Goal: Information Seeking & Learning: Learn about a topic

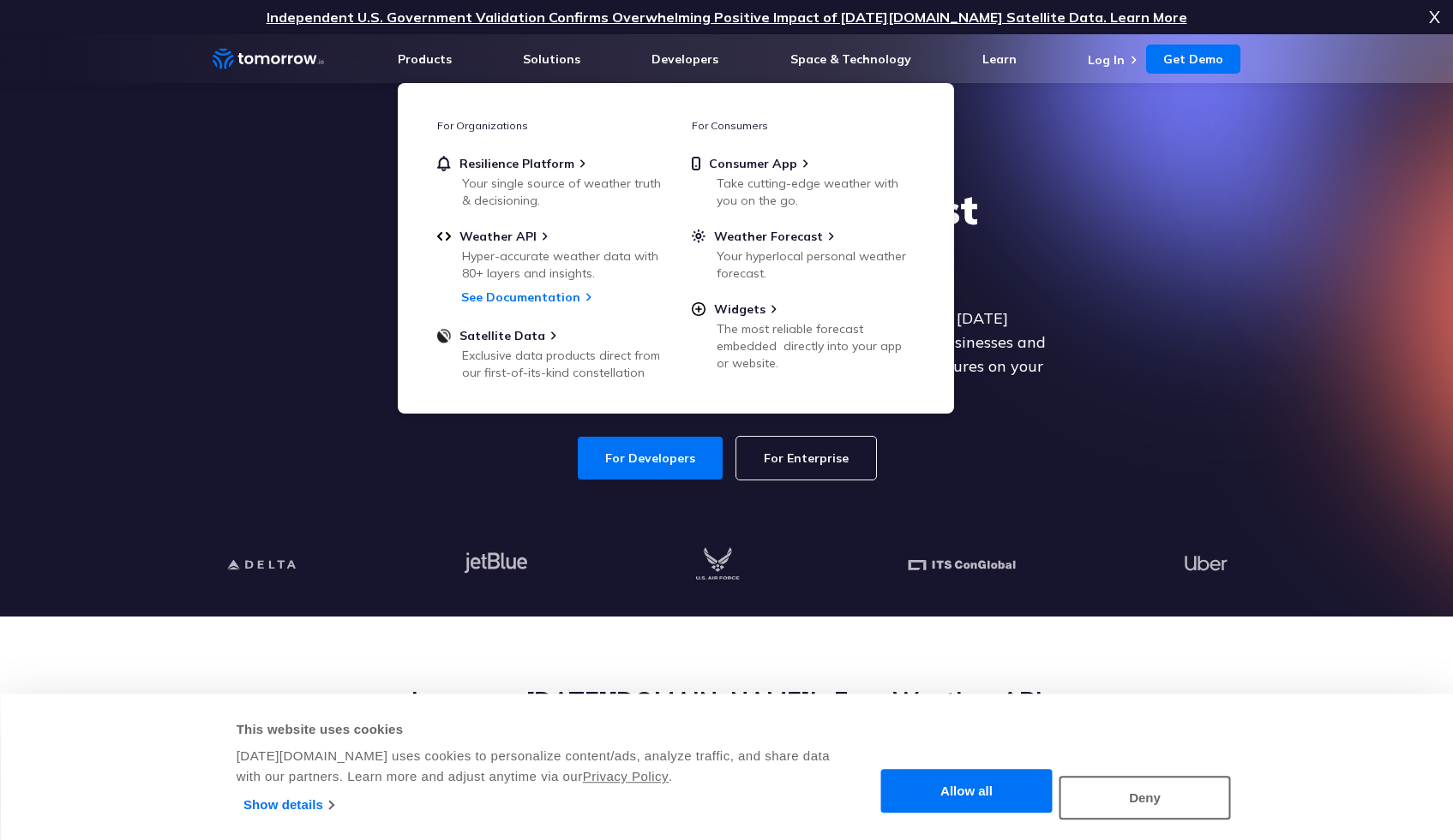
click at [767, 534] on div at bounding box center [727, 566] width 1056 height 104
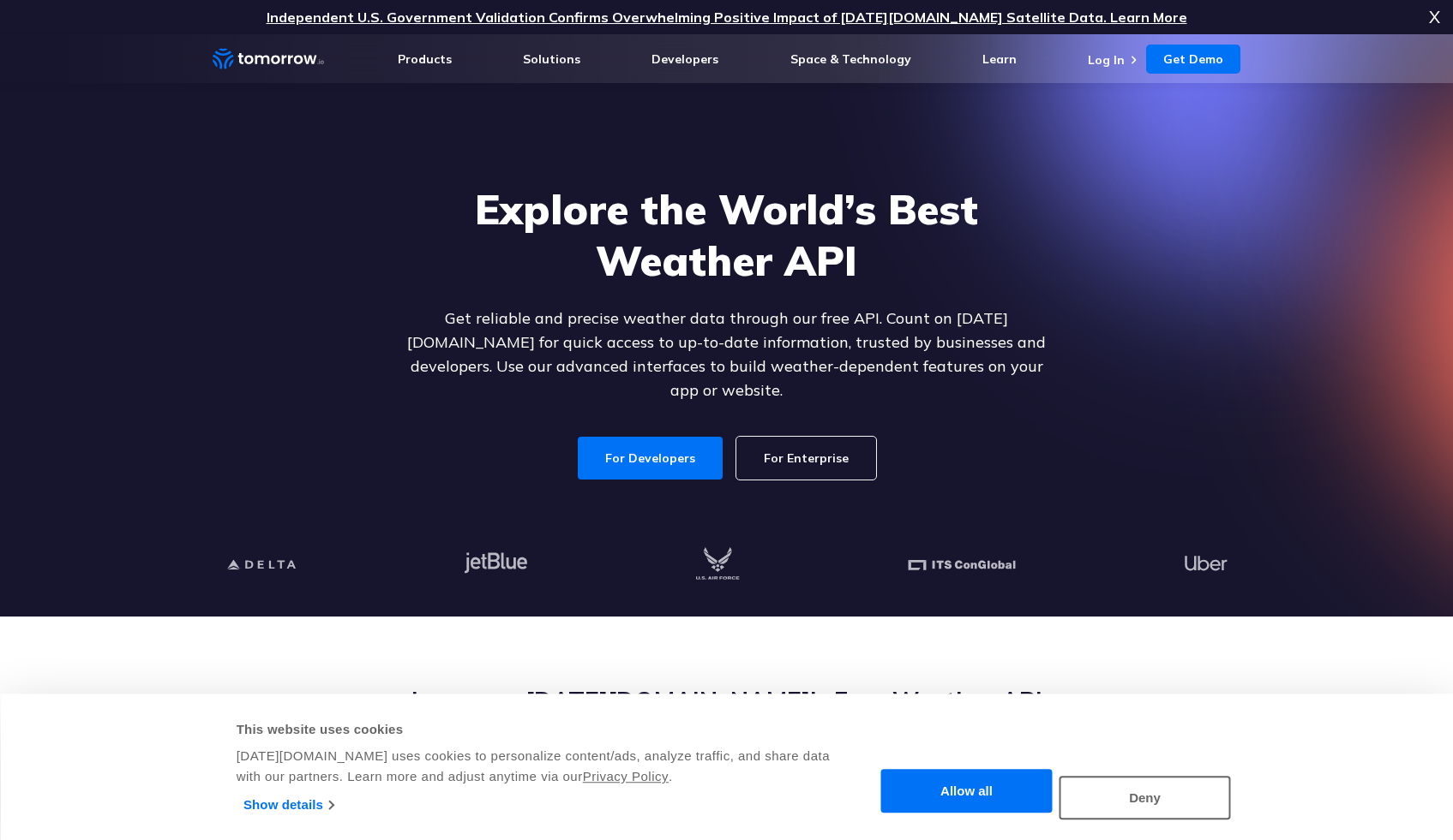
scroll to position [457, 0]
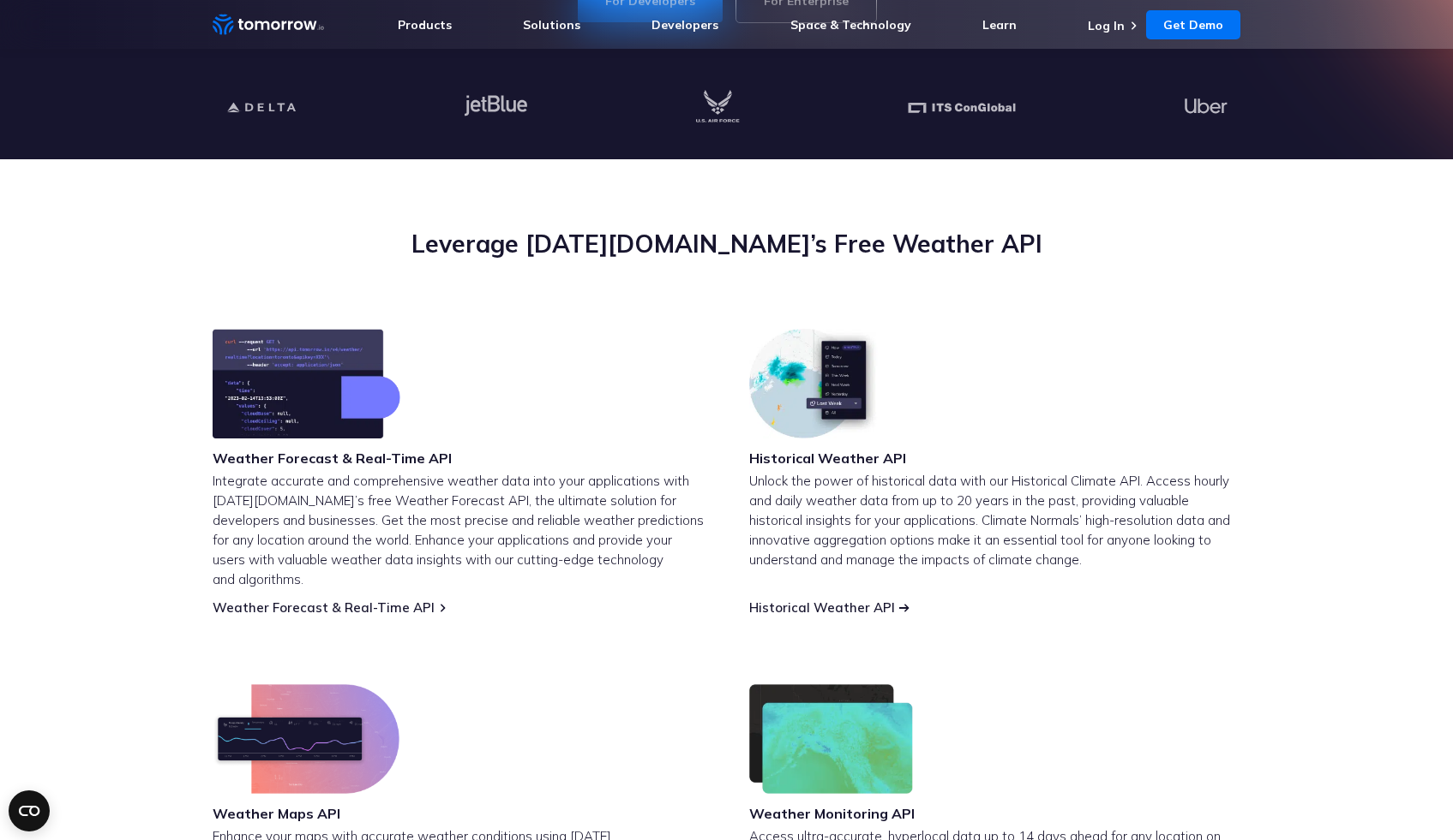
click at [805, 599] on link "Historical Weather API" at bounding box center [822, 607] width 145 height 16
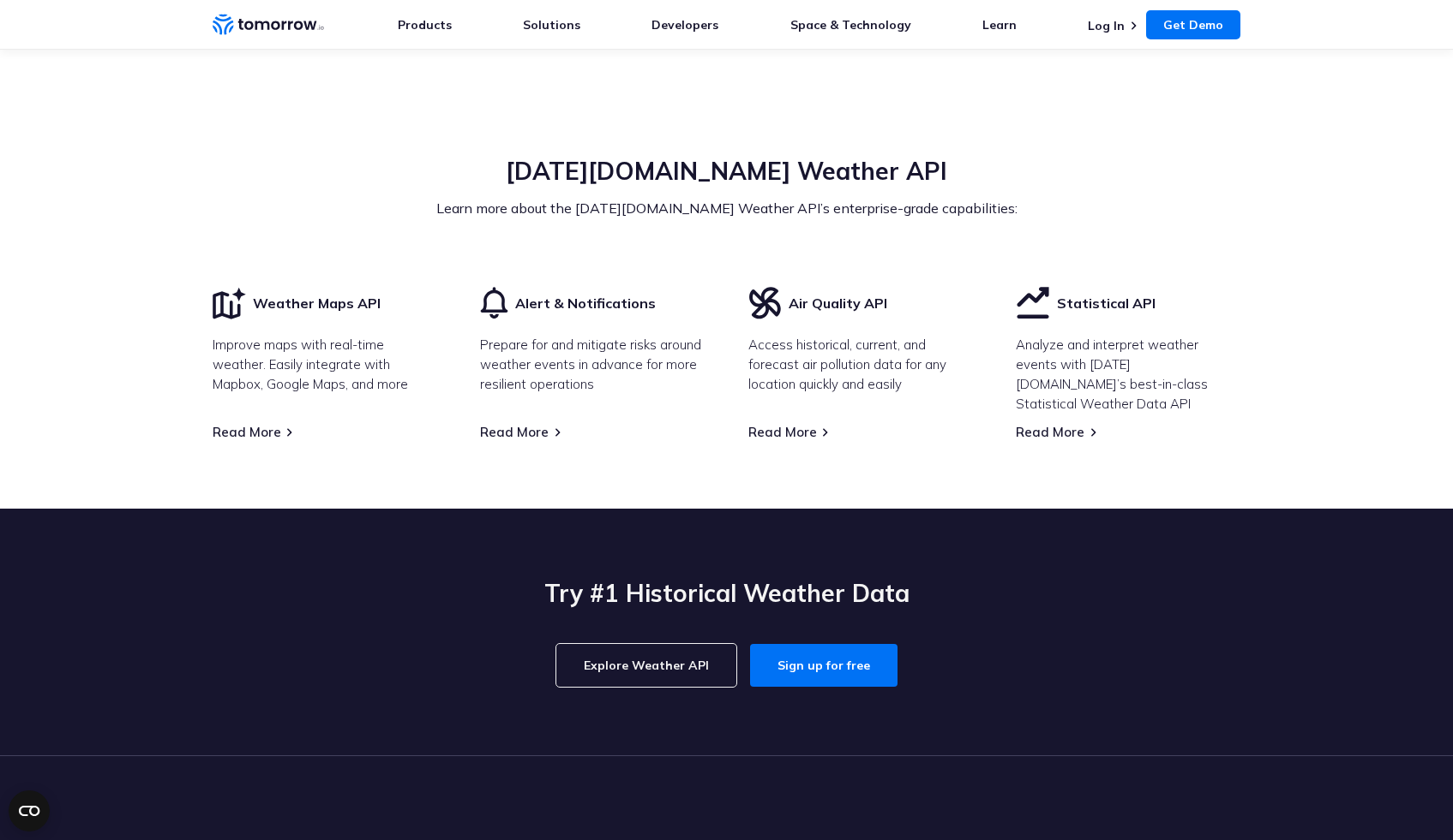
scroll to position [5414, 0]
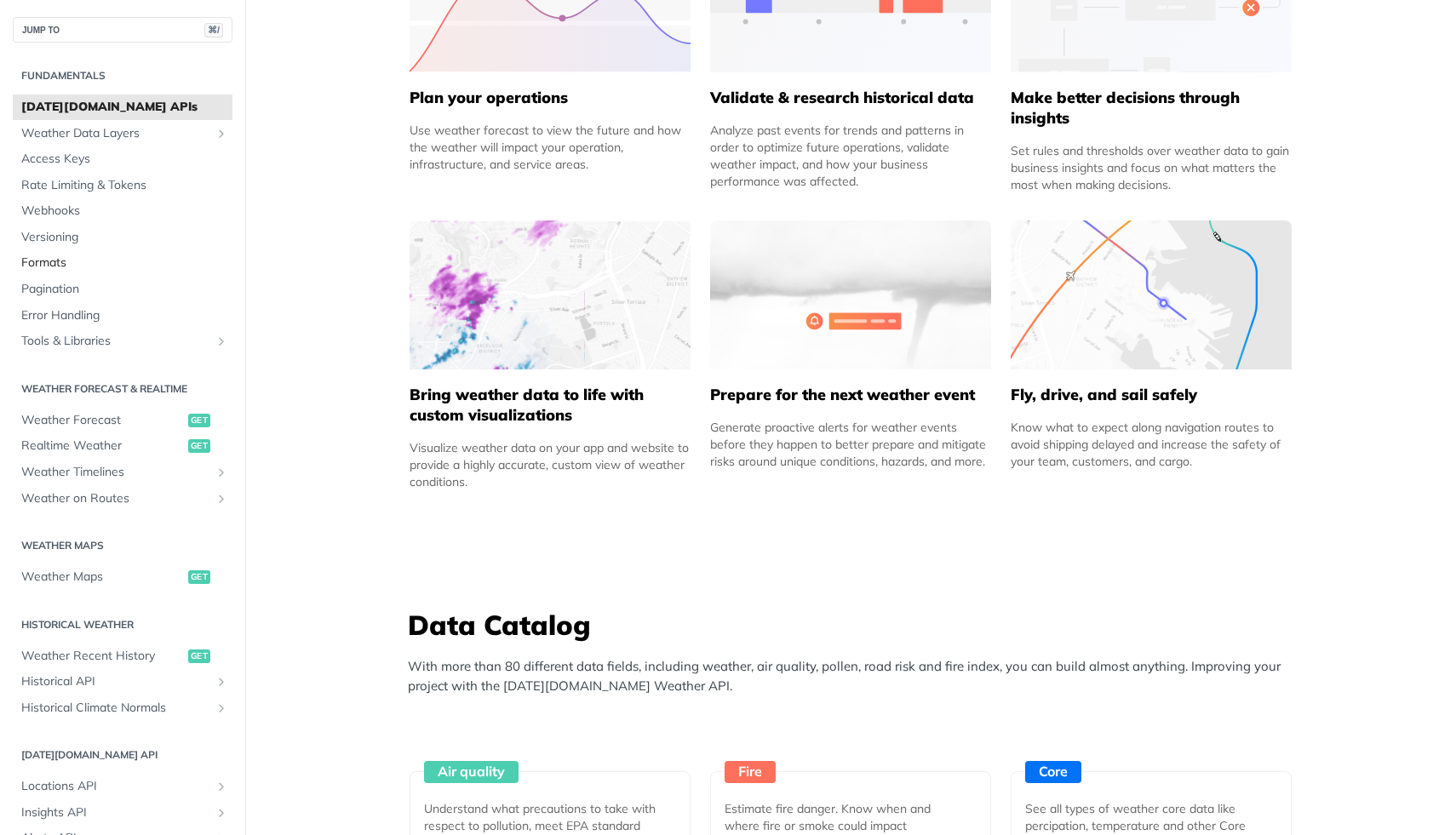
scroll to position [842, 0]
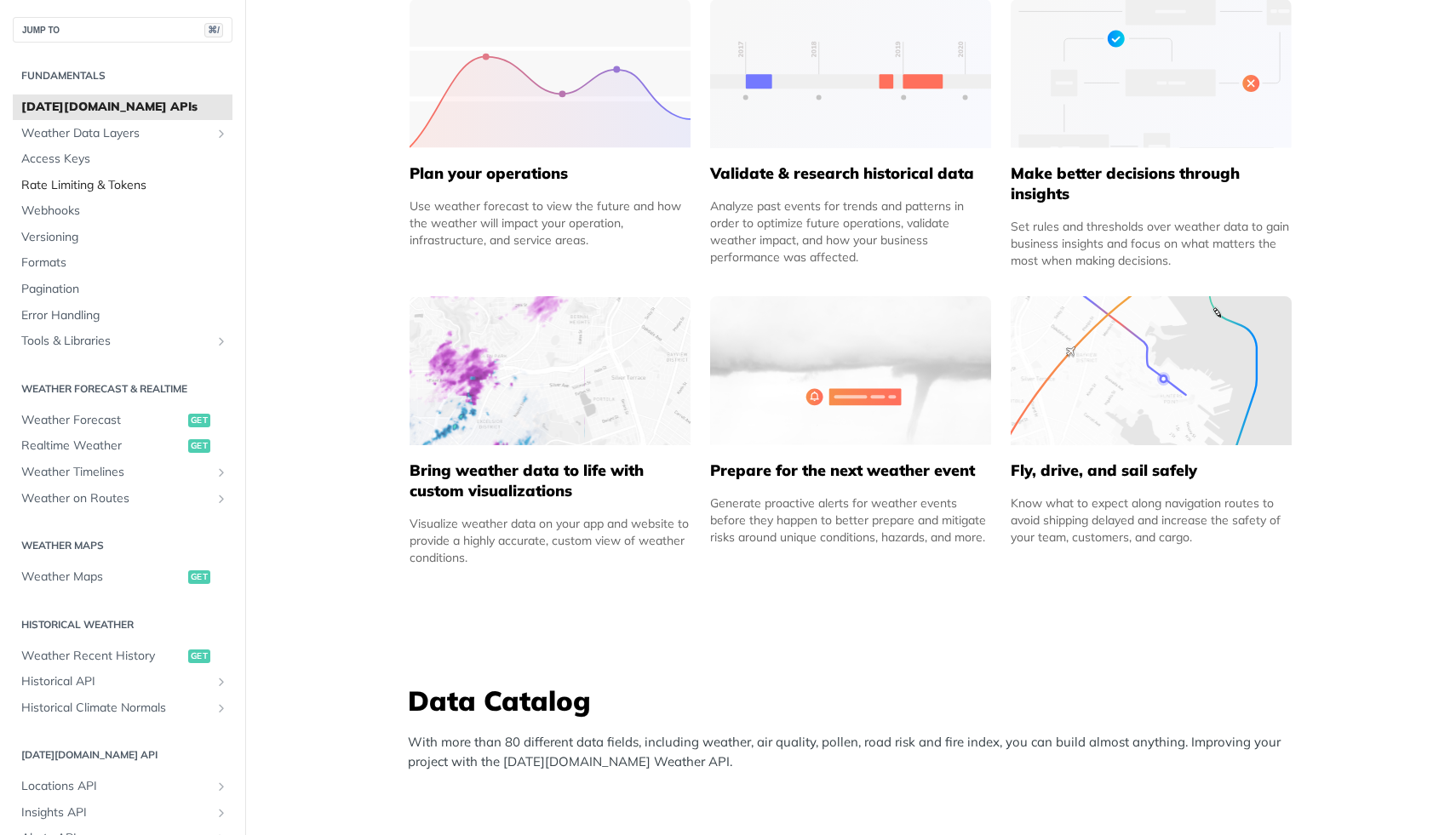
click at [140, 185] on span "Rate Limiting & Tokens" at bounding box center [125, 185] width 207 height 17
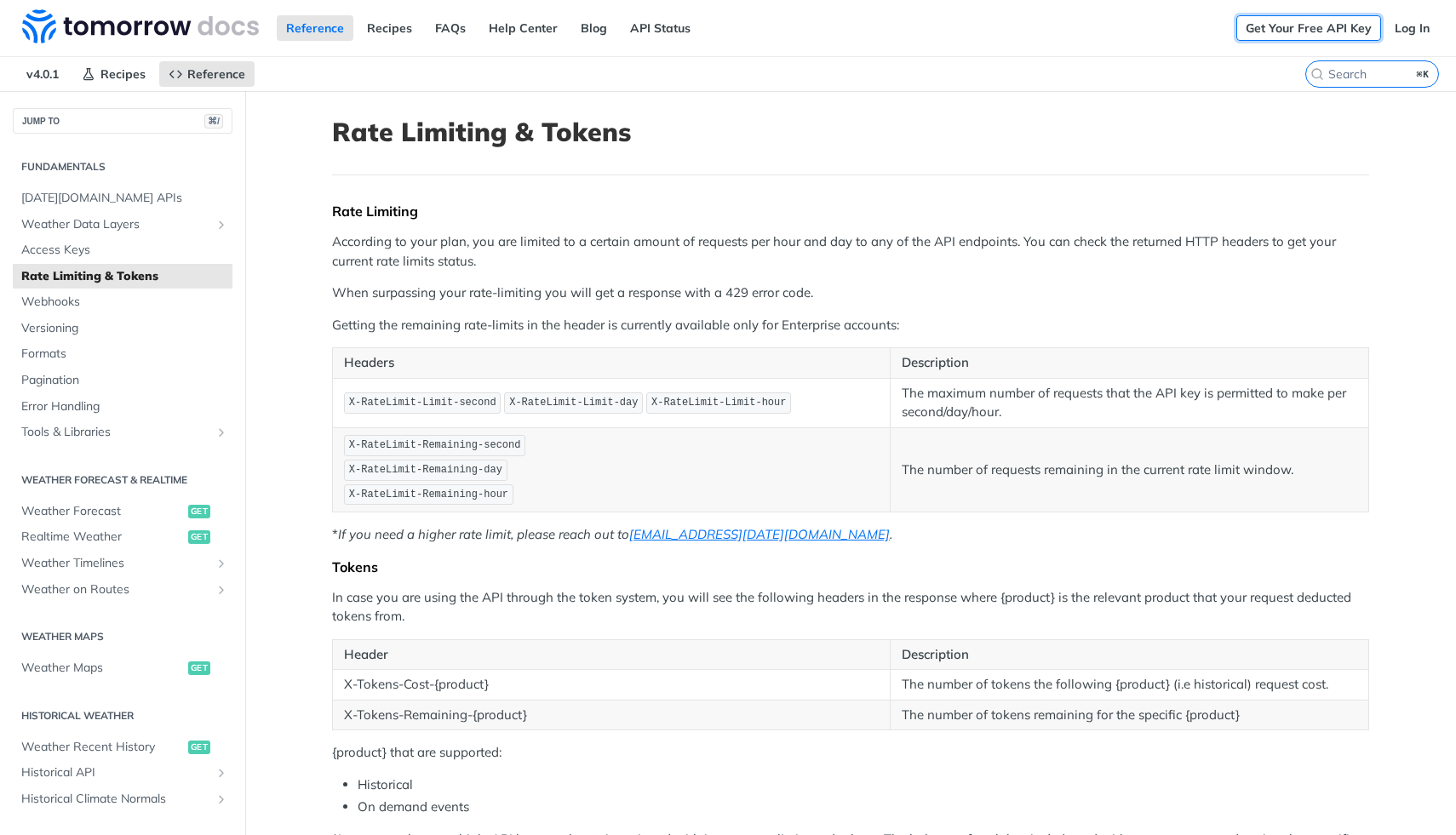
click at [1258, 36] on link "Get Your Free API Key" at bounding box center [1308, 28] width 144 height 26
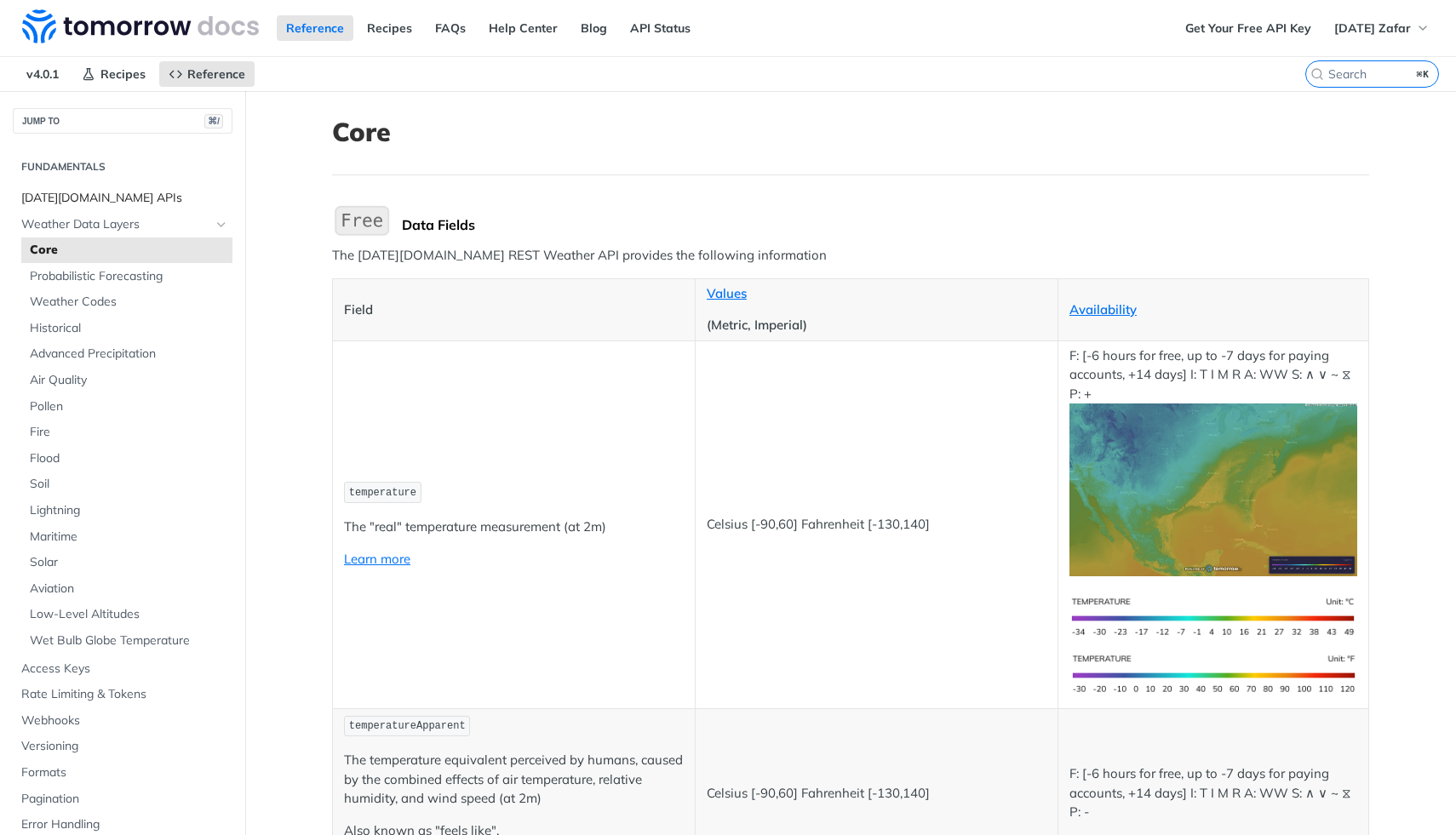
click at [97, 193] on span "[DATE][DOMAIN_NAME] APIs" at bounding box center [125, 198] width 207 height 17
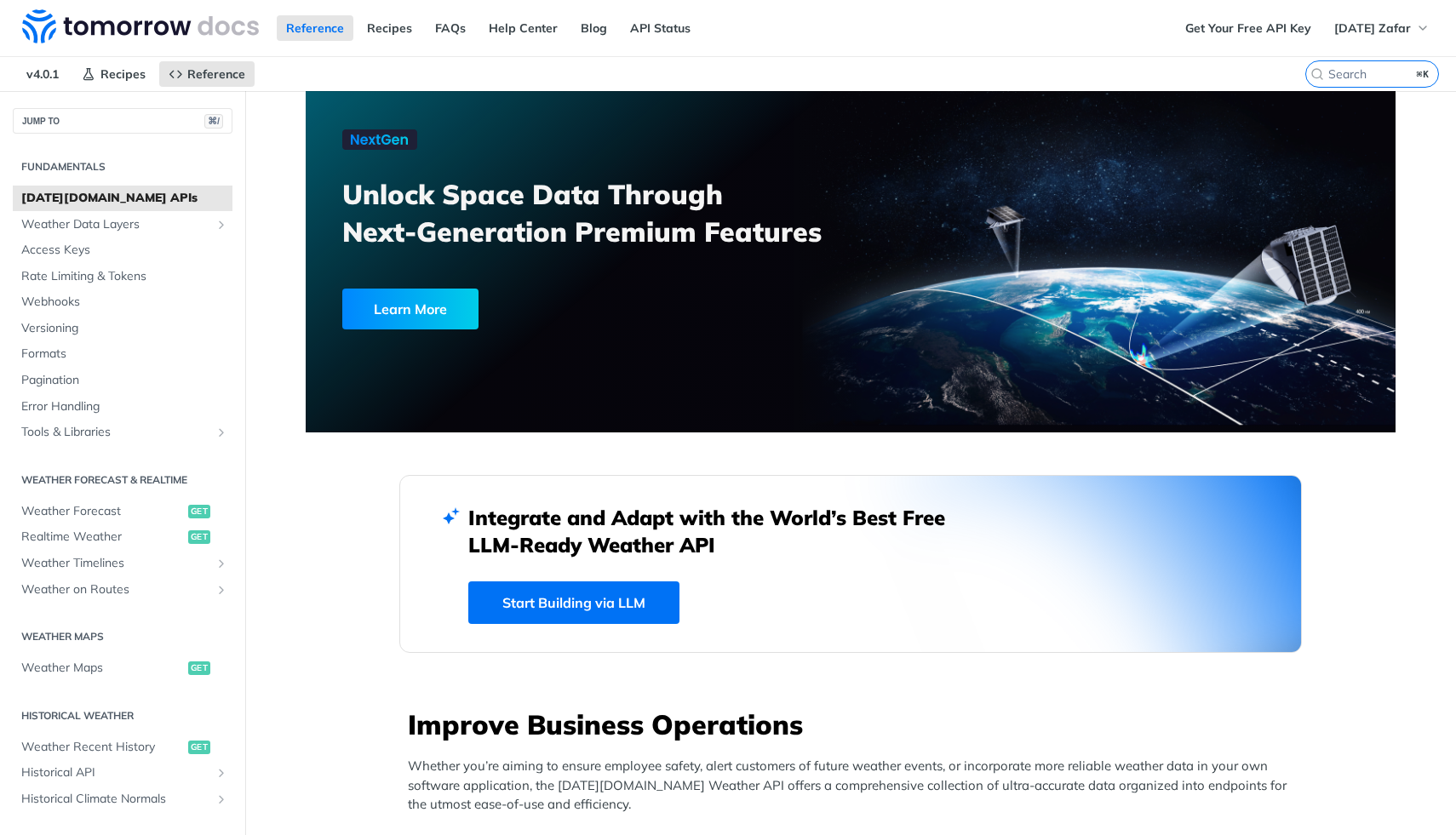
scroll to position [148, 0]
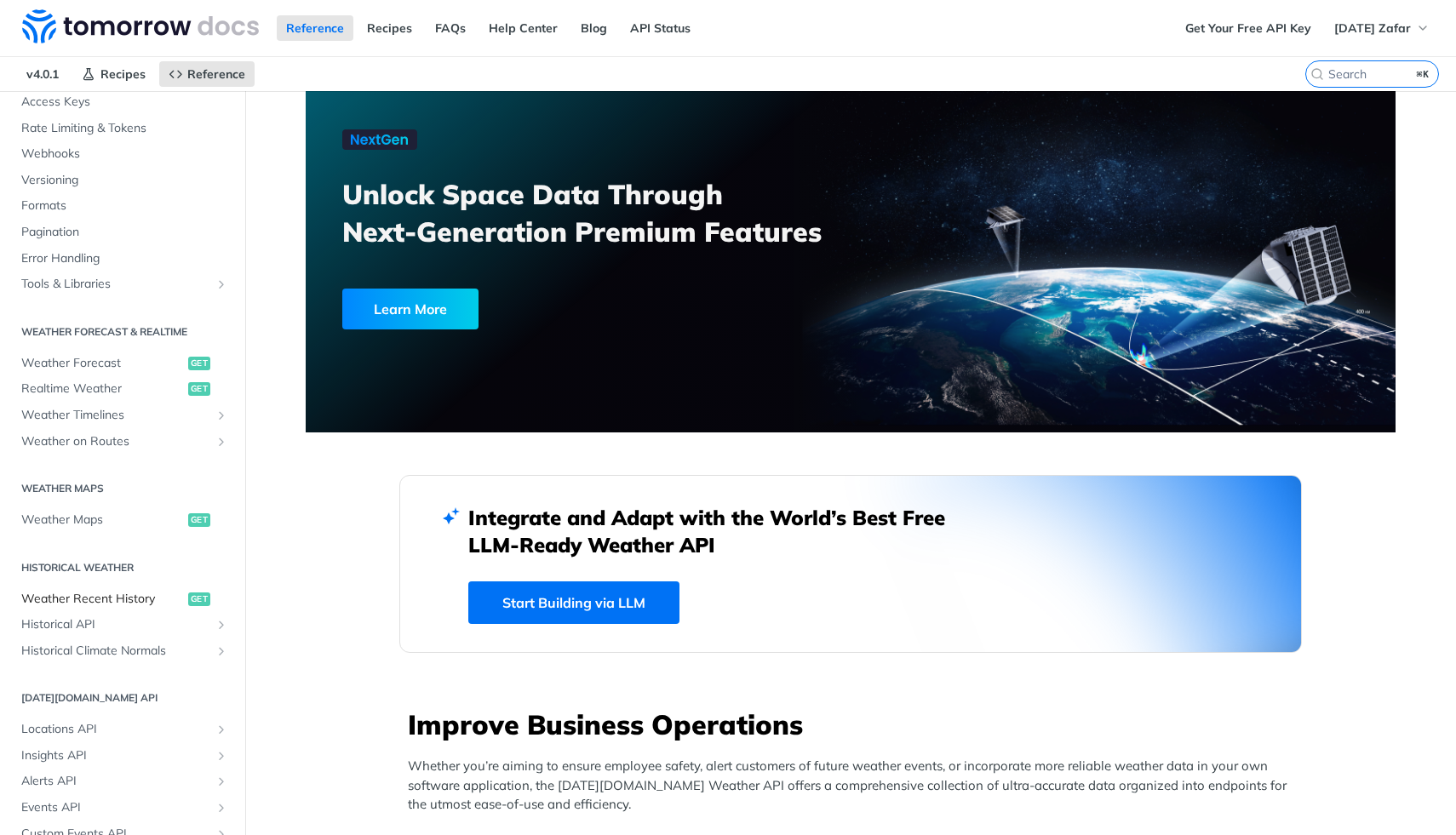
click at [128, 605] on span "Weather Recent History" at bounding box center [103, 599] width 162 height 17
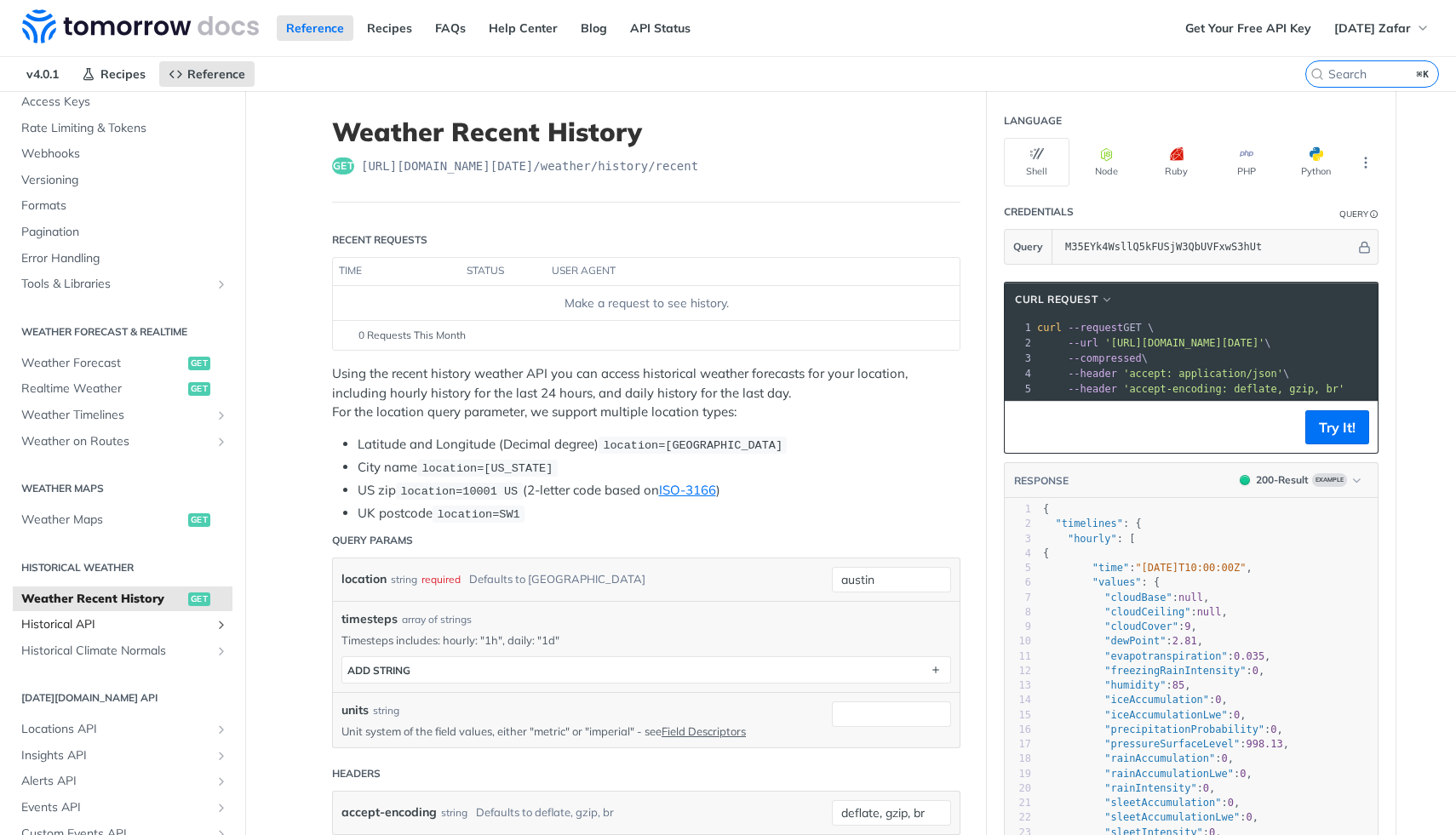
click at [149, 628] on span "Historical API" at bounding box center [115, 625] width 189 height 17
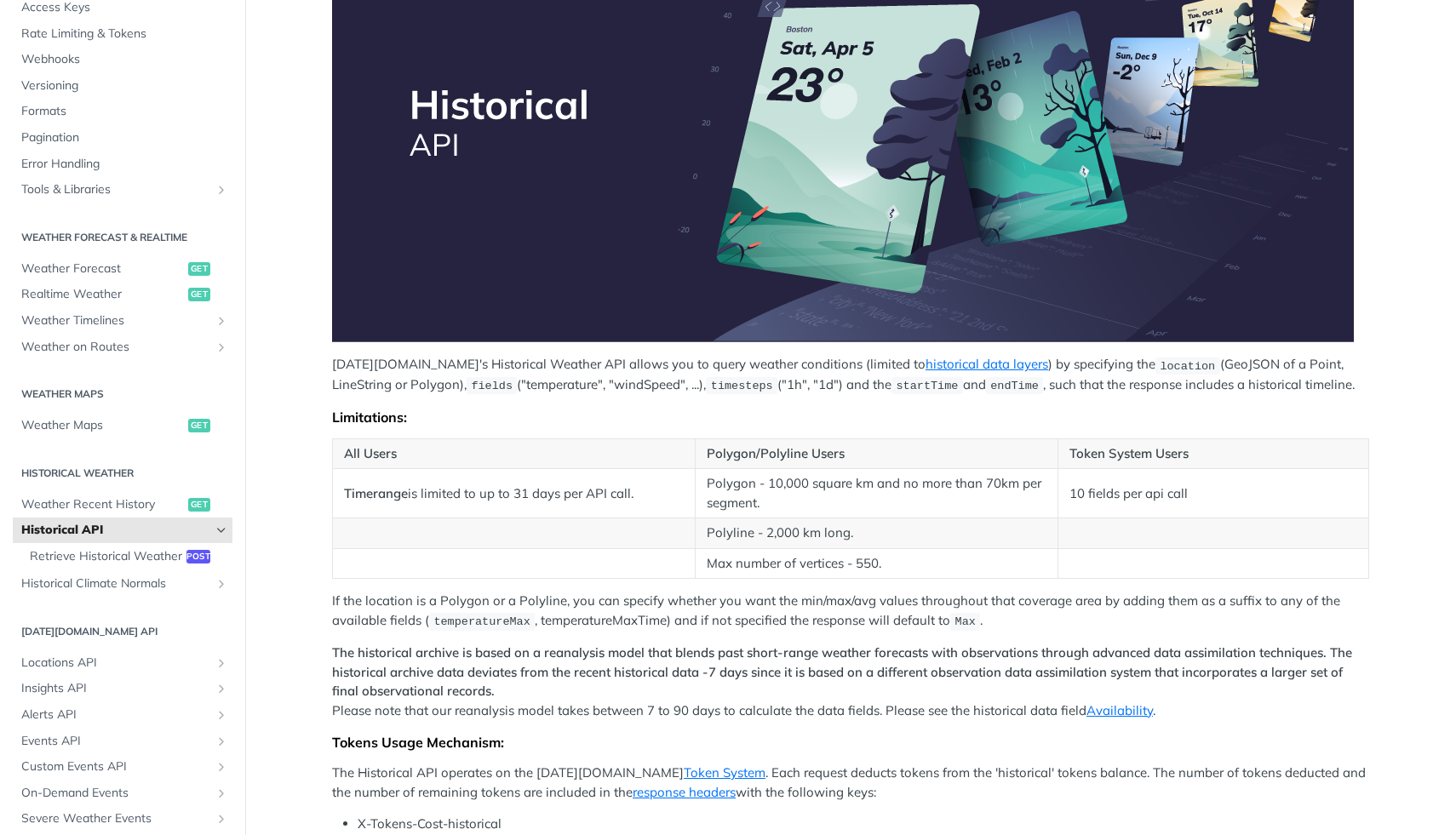
scroll to position [360, 0]
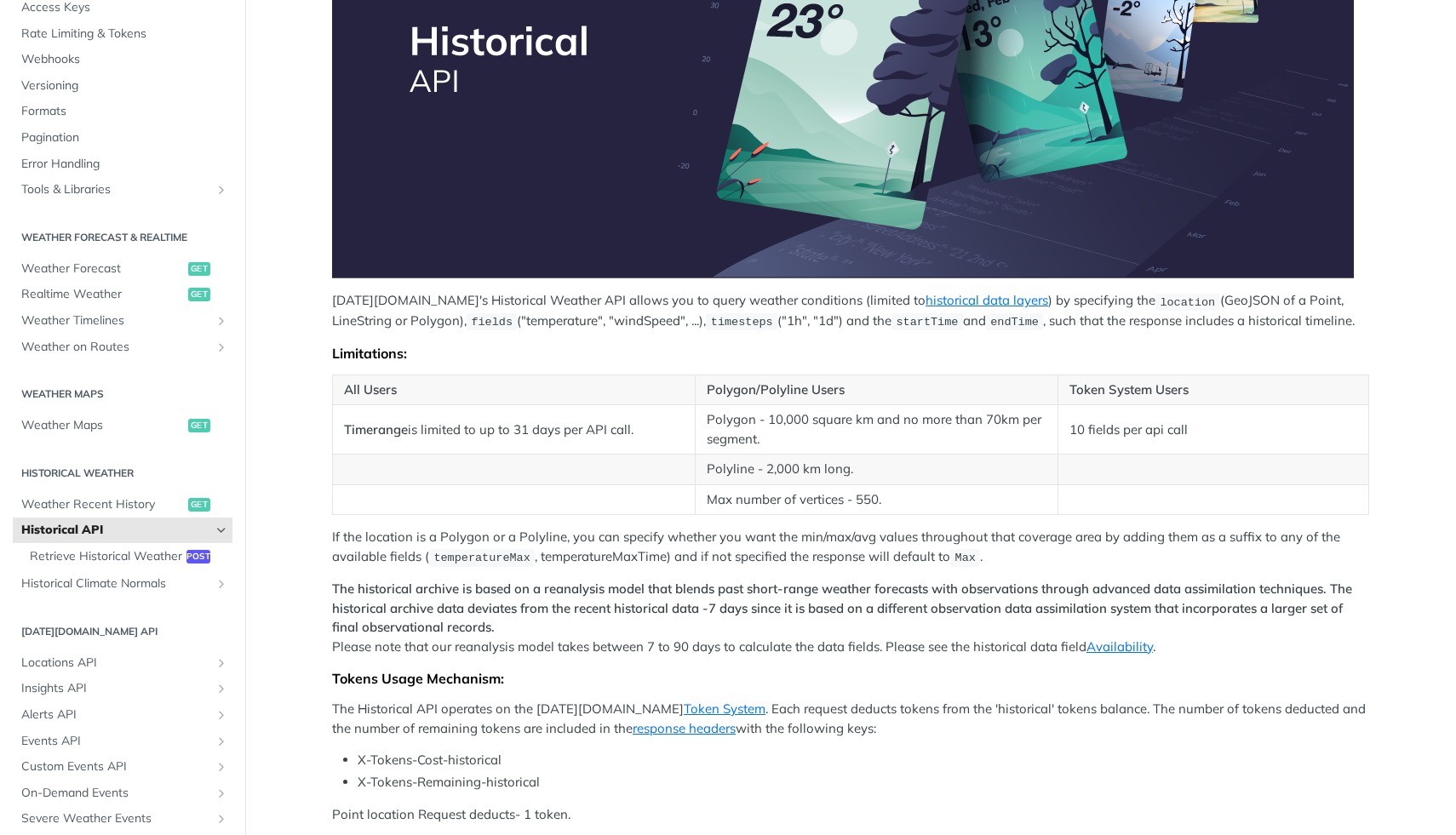
drag, startPoint x: 342, startPoint y: 432, endPoint x: 669, endPoint y: 426, distance: 327.1
click at [670, 426] on td "Timerange is limited to up to 31 days per API call." at bounding box center [514, 430] width 362 height 50
click at [608, 469] on td at bounding box center [514, 470] width 362 height 31
drag, startPoint x: 615, startPoint y: 435, endPoint x: 338, endPoint y: 430, distance: 277.0
click at [338, 430] on td "Timerange is limited to up to 31 days per API call." at bounding box center [514, 430] width 362 height 50
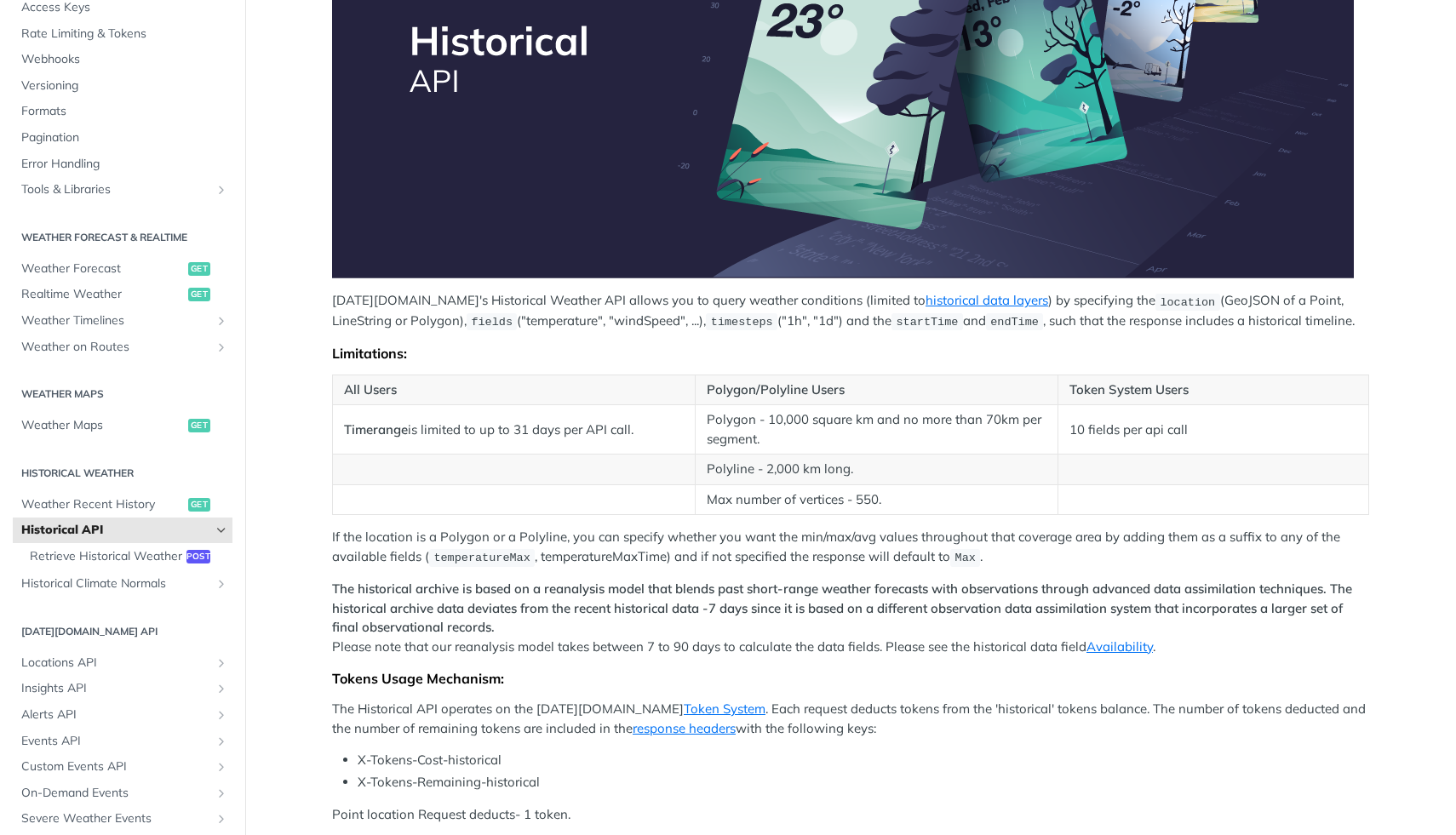
click at [531, 474] on td at bounding box center [514, 470] width 362 height 31
